Goal: Entertainment & Leisure: Browse casually

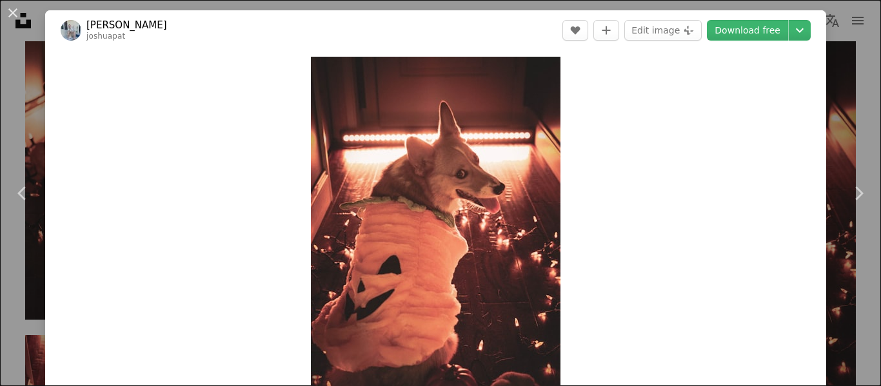
scroll to position [14716, 0]
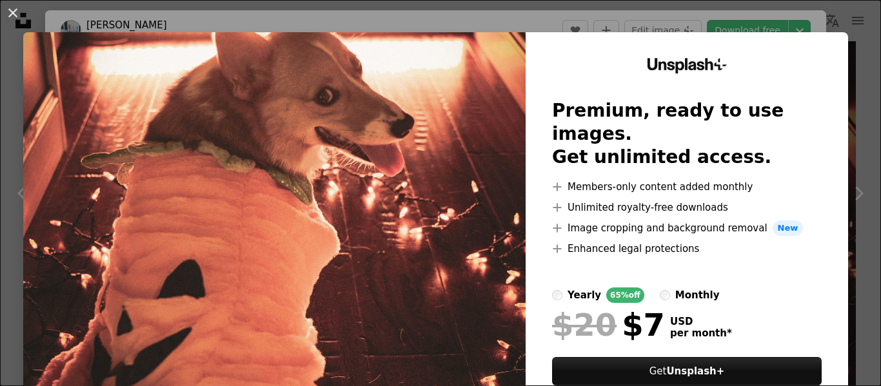
click at [877, 178] on div "An X shape Unsplash+ Premium, ready to use images. Get unlimited access. A plus…" at bounding box center [440, 193] width 881 height 386
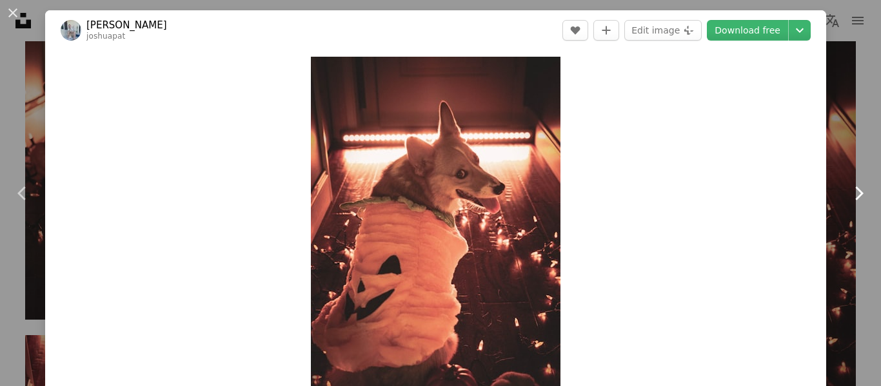
click at [863, 180] on link "Chevron right" at bounding box center [858, 194] width 45 height 124
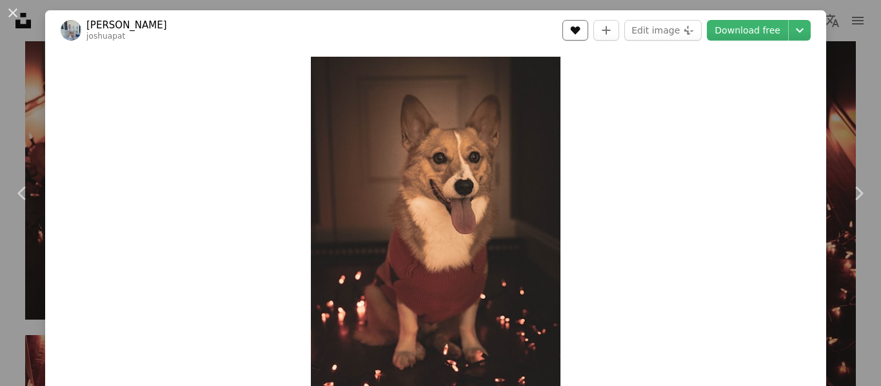
click at [580, 29] on icon "Like" at bounding box center [576, 30] width 10 height 8
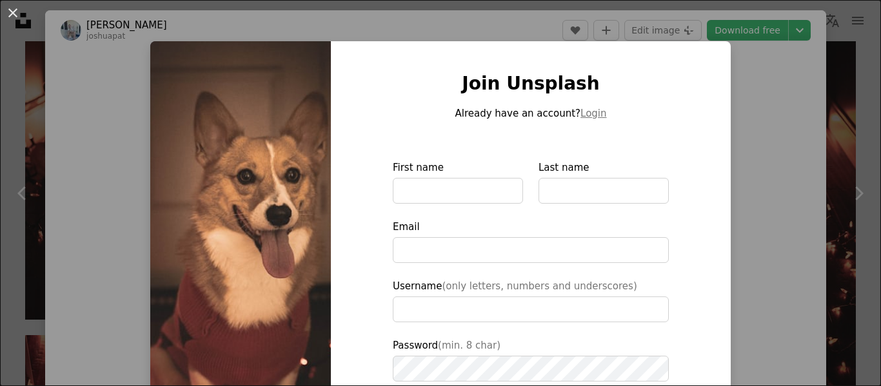
click at [758, 227] on div "An X shape Join Unsplash Already have an account? Login First name Last name Em…" at bounding box center [440, 193] width 881 height 386
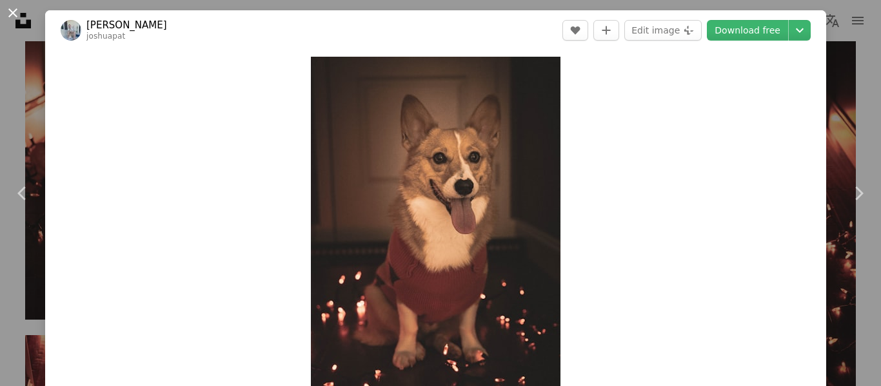
click at [5, 18] on button "An X shape" at bounding box center [12, 12] width 15 height 15
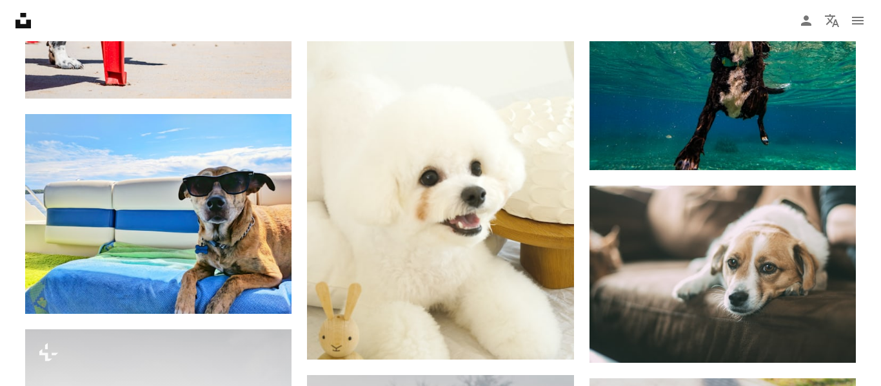
scroll to position [16412, 0]
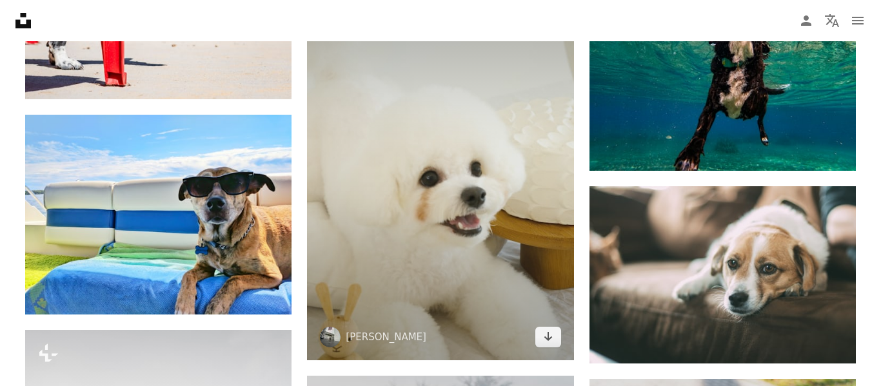
click at [473, 248] on img at bounding box center [440, 161] width 266 height 400
click at [456, 266] on img at bounding box center [440, 161] width 266 height 400
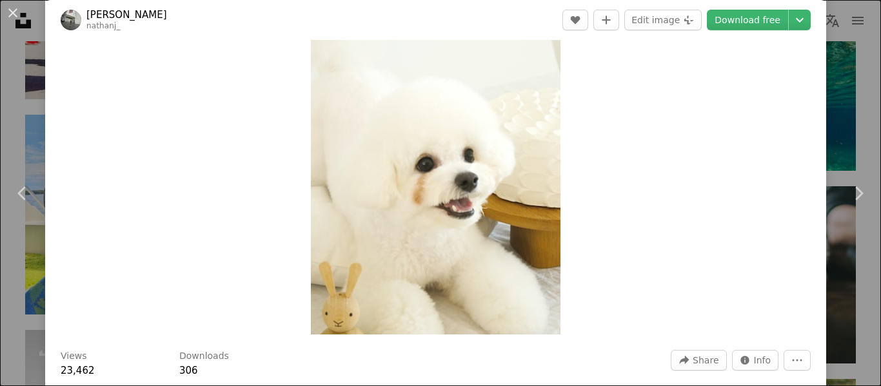
scroll to position [97, 0]
click at [580, 17] on icon "Like" at bounding box center [576, 20] width 10 height 8
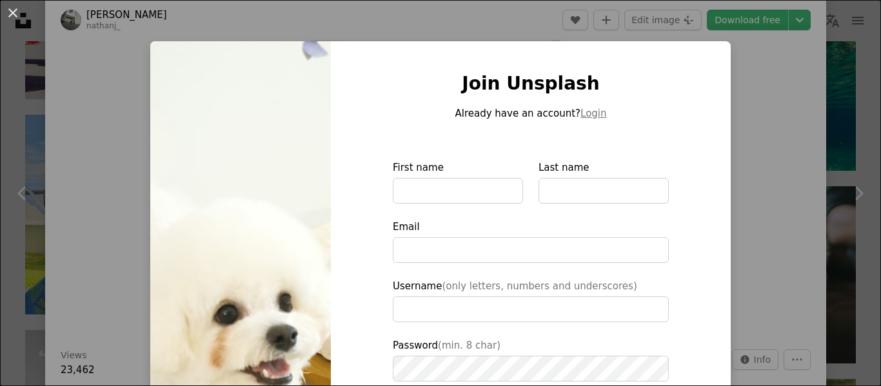
click at [831, 192] on div "An X shape Join Unsplash Already have an account? Login First name Last name Em…" at bounding box center [440, 193] width 881 height 386
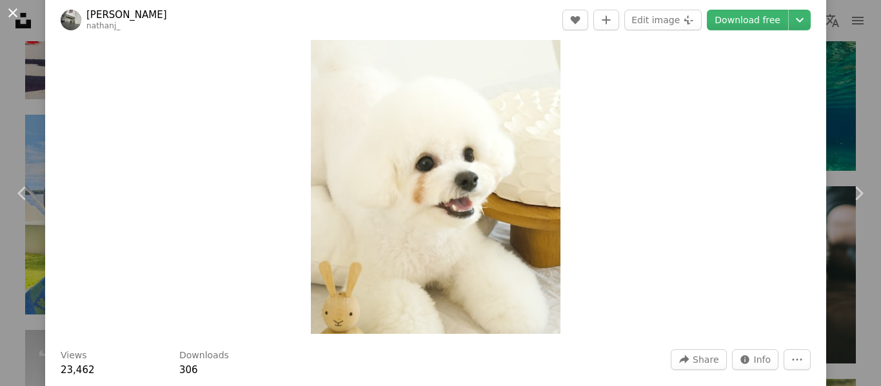
click at [17, 14] on button "An X shape" at bounding box center [12, 12] width 15 height 15
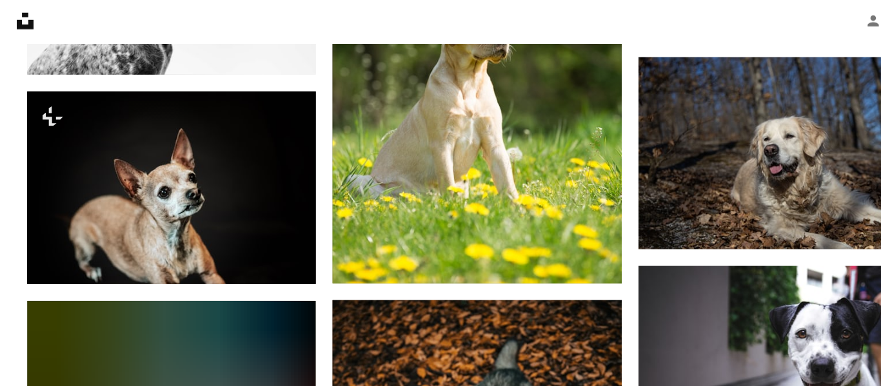
scroll to position [20285, 0]
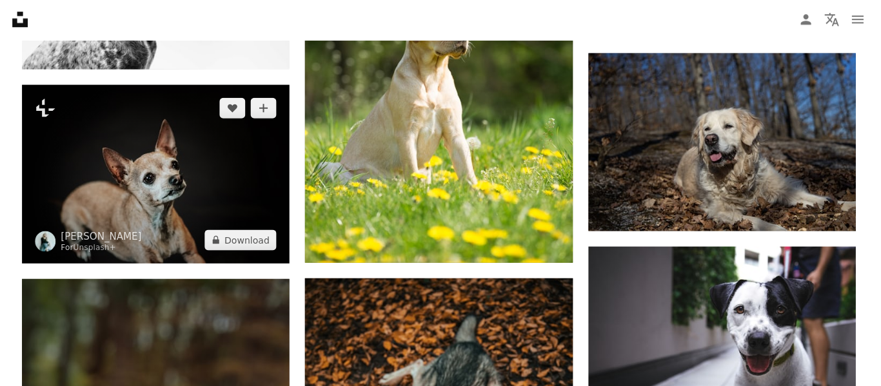
click at [189, 201] on img at bounding box center [158, 175] width 266 height 178
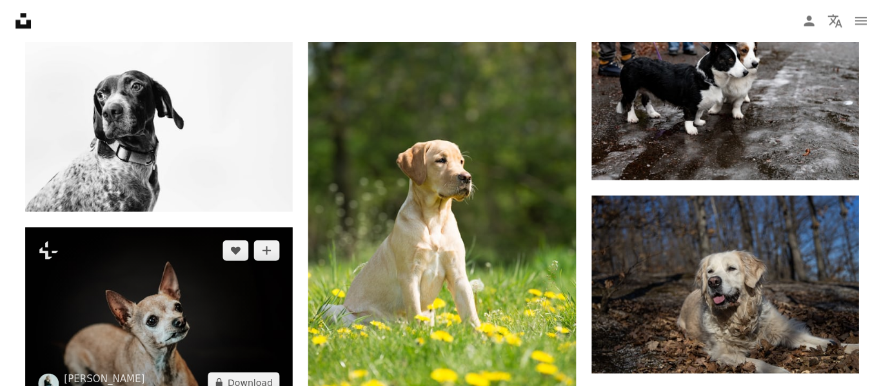
scroll to position [20143, 0]
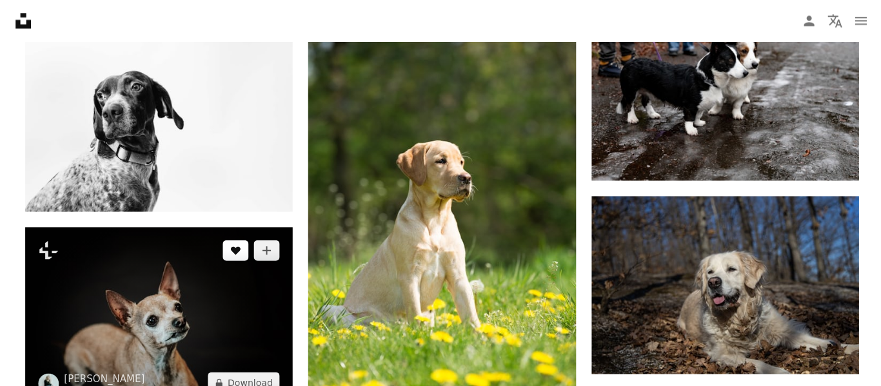
click at [229, 256] on button "A heart" at bounding box center [235, 249] width 26 height 21
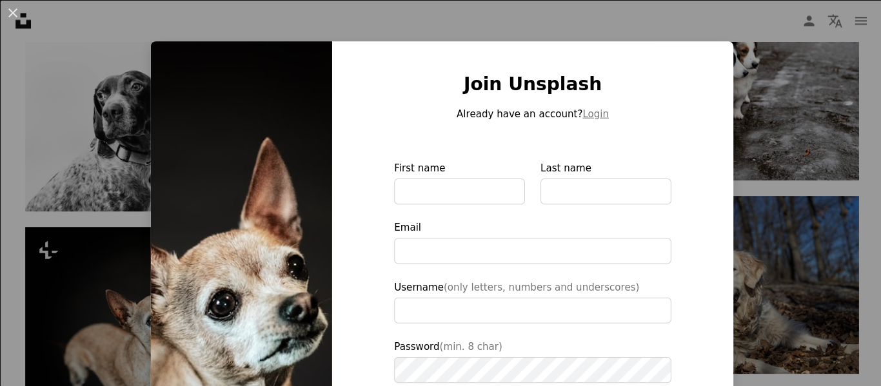
click at [758, 242] on div "An X shape Join Unsplash Already have an account? Login First name Last name Em…" at bounding box center [440, 193] width 881 height 386
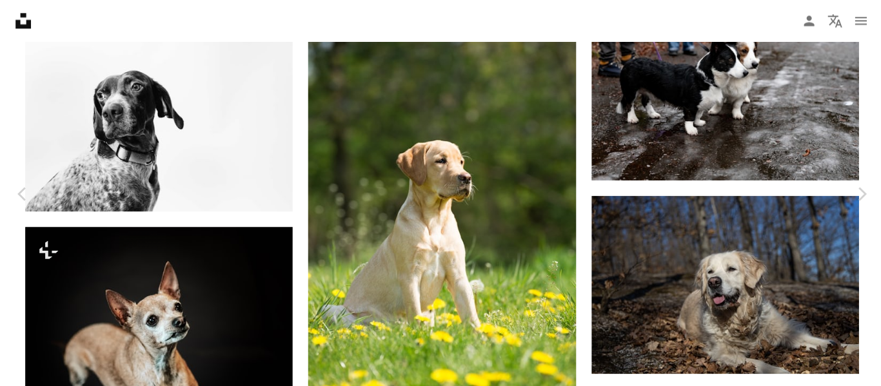
scroll to position [20374, 0]
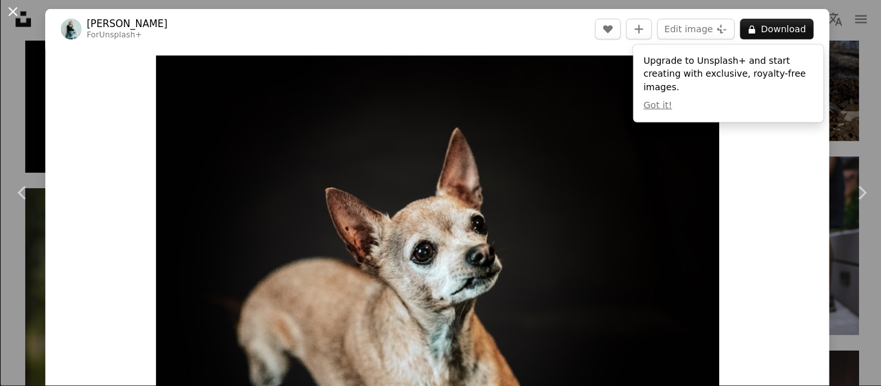
click at [21, 17] on button "An X shape" at bounding box center [12, 12] width 15 height 15
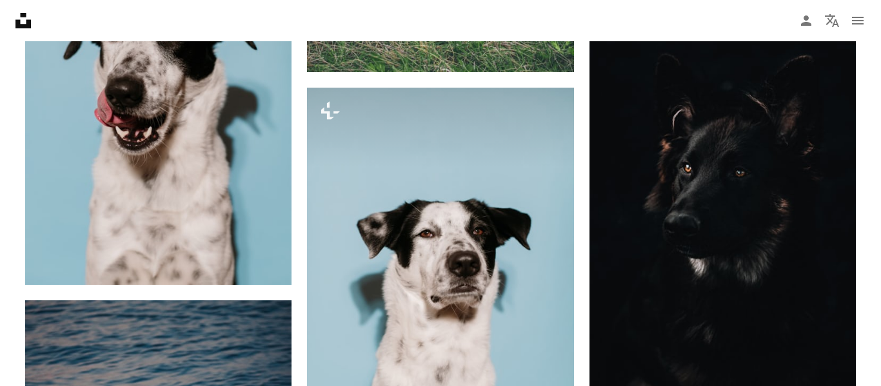
scroll to position [9802, 0]
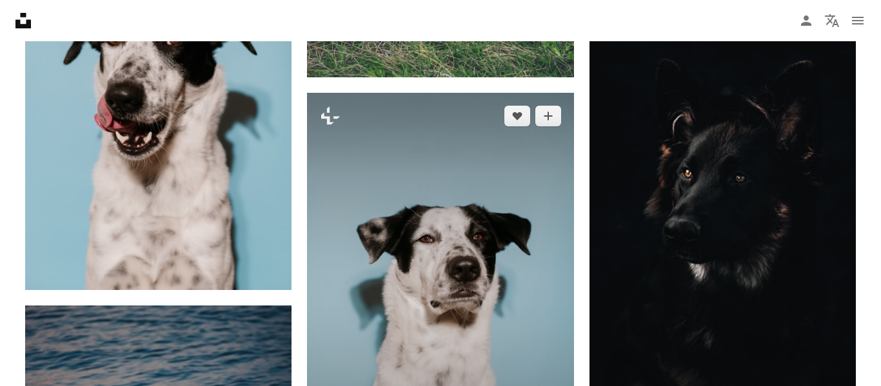
click at [517, 283] on img at bounding box center [440, 293] width 266 height 400
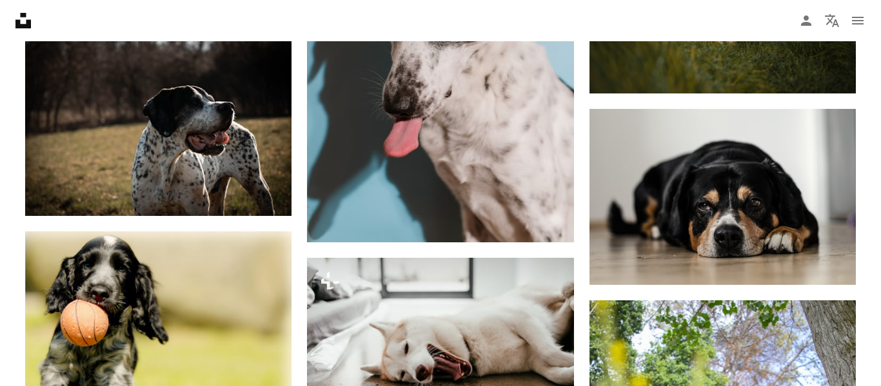
scroll to position [4079, 0]
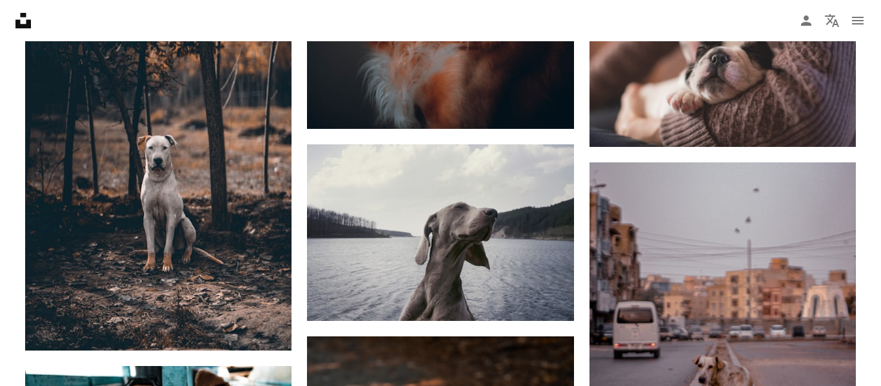
scroll to position [3014, 0]
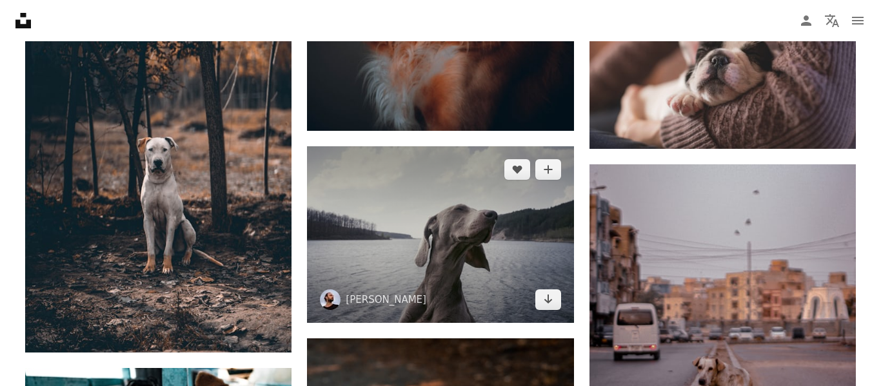
click at [541, 322] on img at bounding box center [440, 234] width 266 height 177
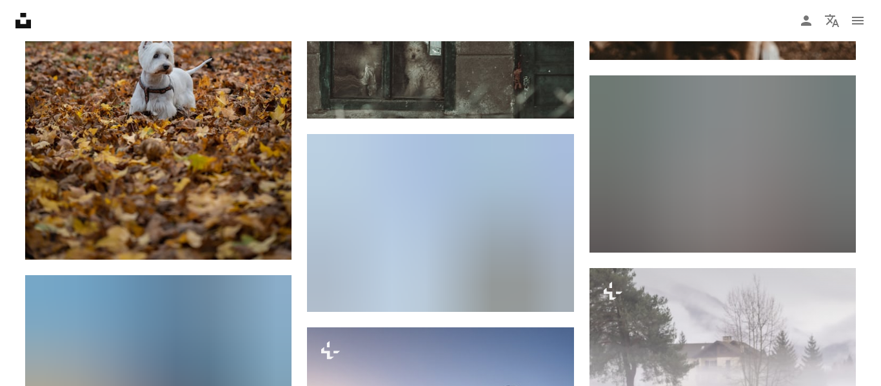
scroll to position [28456, 0]
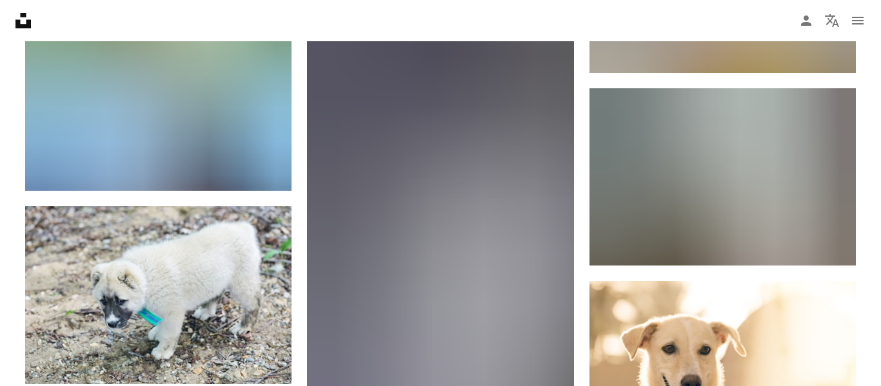
scroll to position [36721, 0]
